Goal: Find specific page/section: Find specific page/section

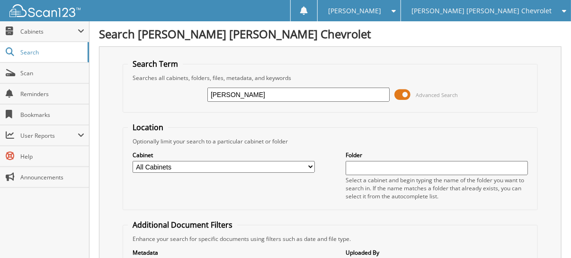
type input "[PERSON_NAME]"
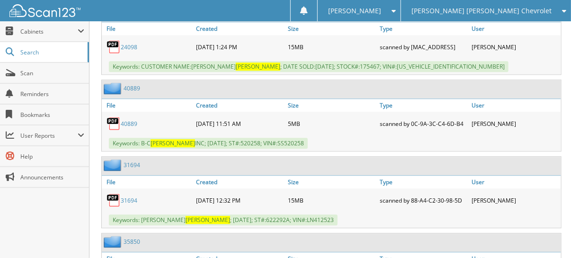
scroll to position [900, 0]
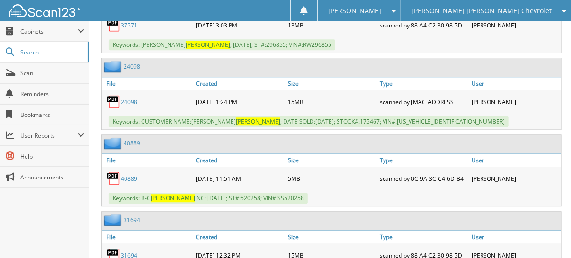
click at [510, 16] on div "[PERSON_NAME] [PERSON_NAME] Chevrolet" at bounding box center [486, 10] width 161 height 21
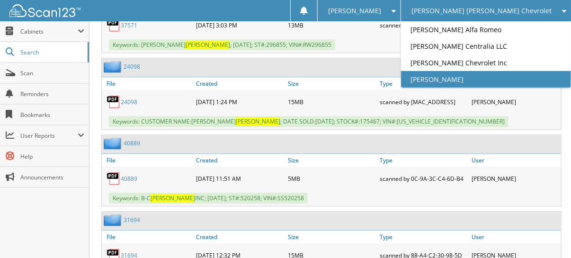
click at [523, 73] on link "[PERSON_NAME]" at bounding box center [486, 79] width 170 height 17
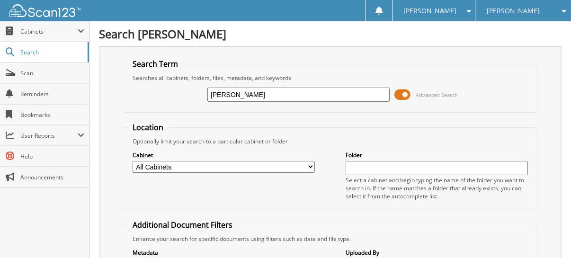
type input "[PERSON_NAME]"
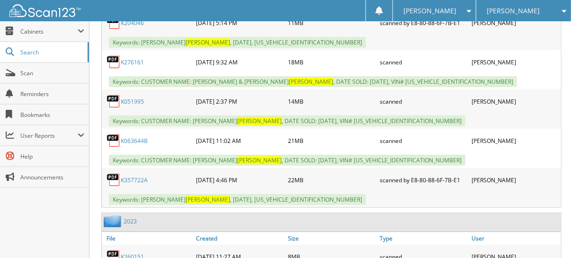
scroll to position [1468, 0]
